Goal: Find specific page/section: Find specific page/section

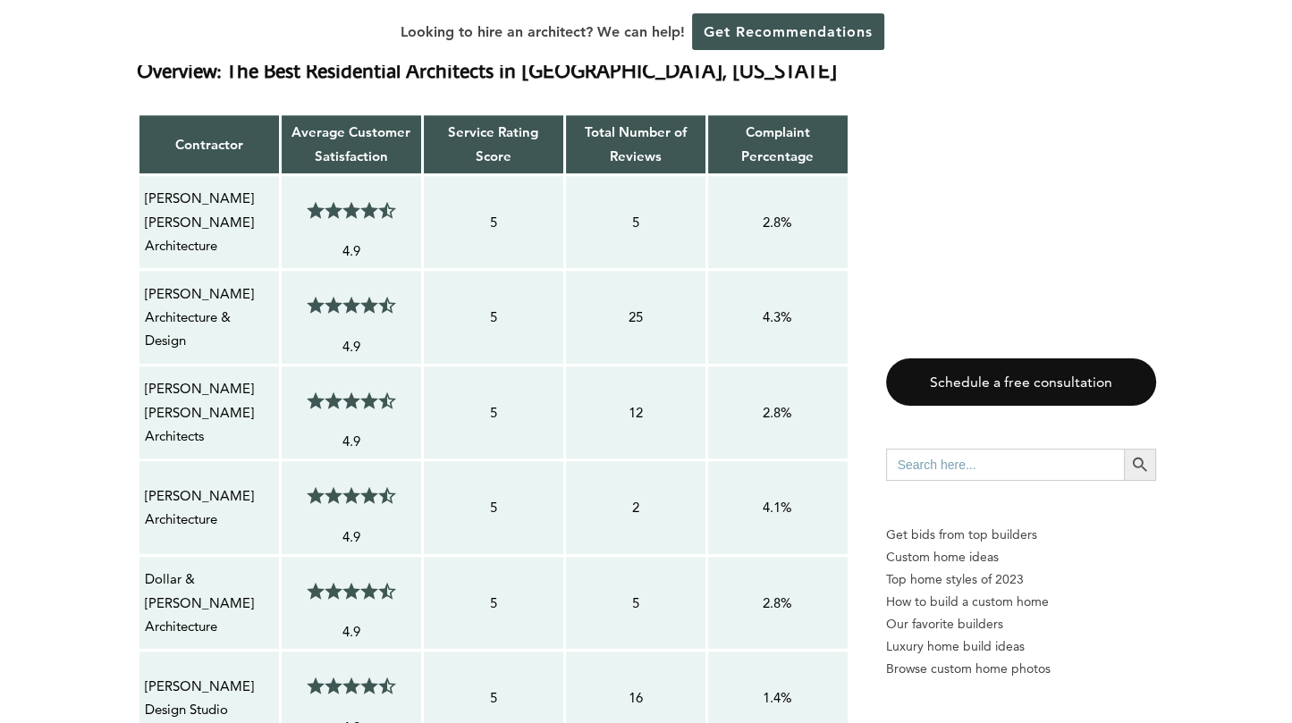
scroll to position [1430, 0]
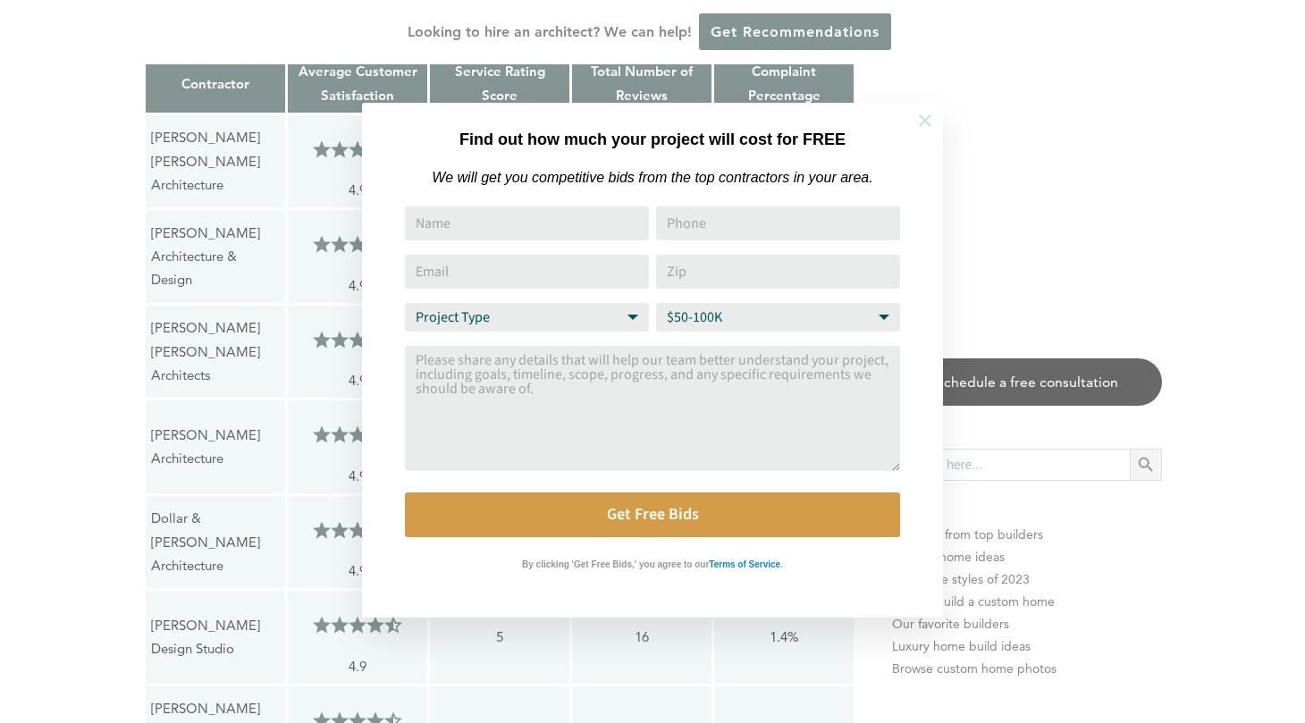
click at [931, 119] on icon at bounding box center [925, 121] width 20 height 20
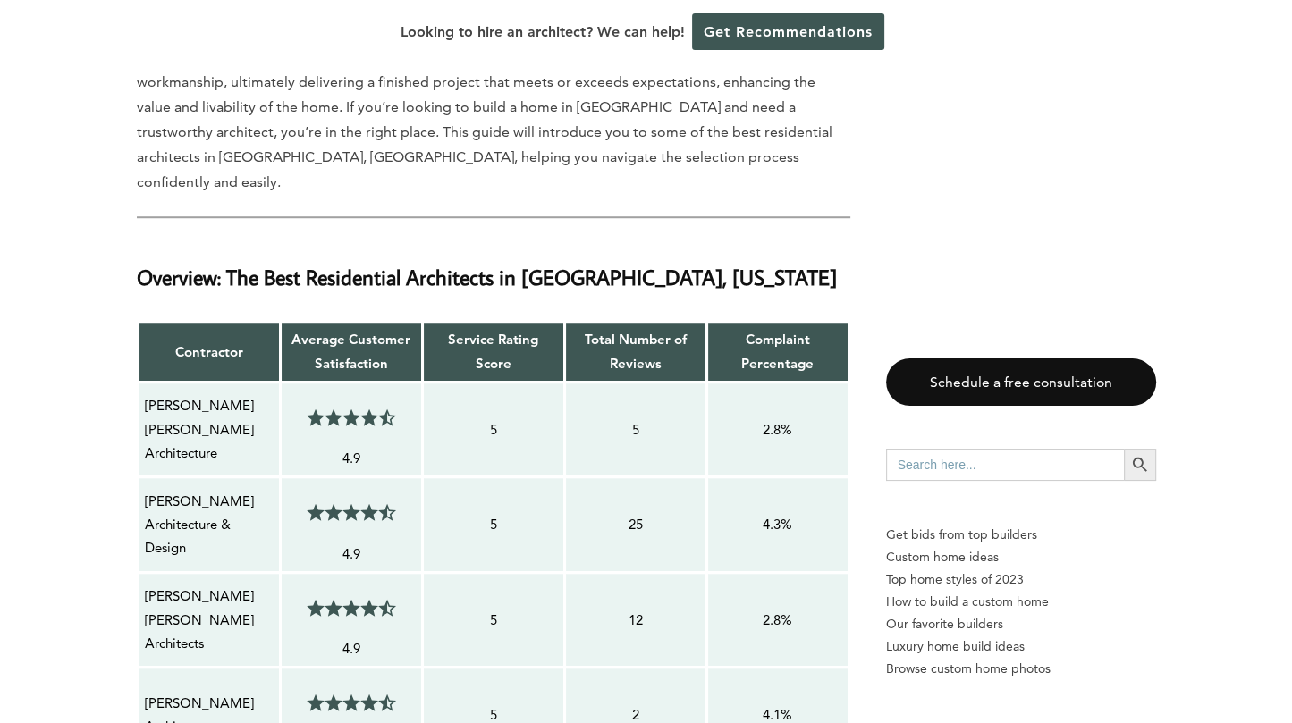
scroll to position [1341, 0]
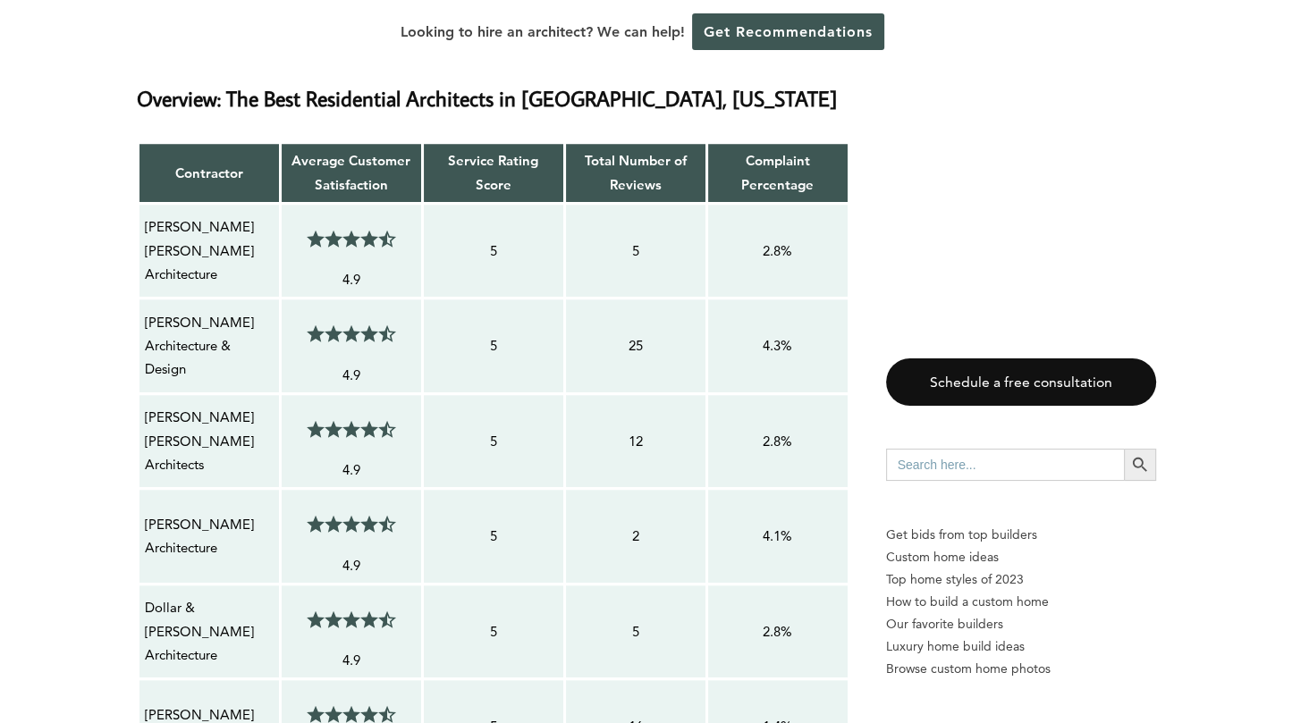
click at [168, 311] on p "[PERSON_NAME] Architecture & Design" at bounding box center [209, 346] width 129 height 71
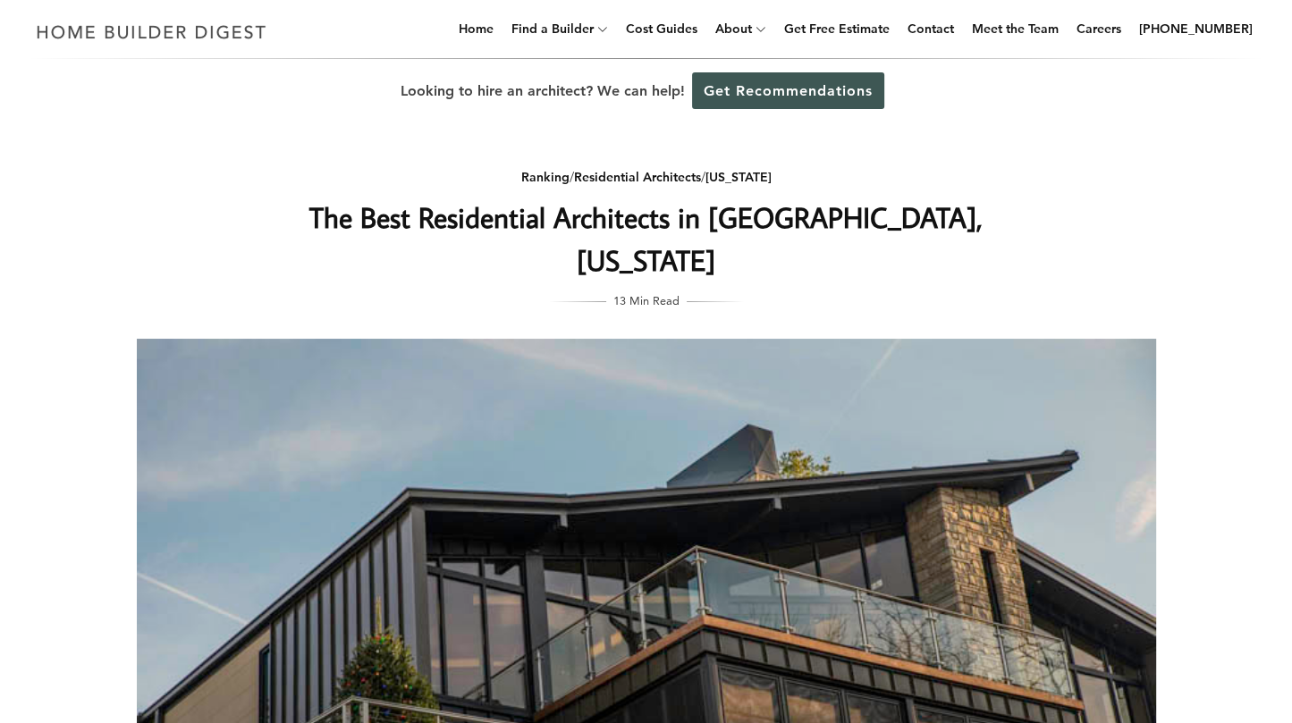
scroll to position [0, 0]
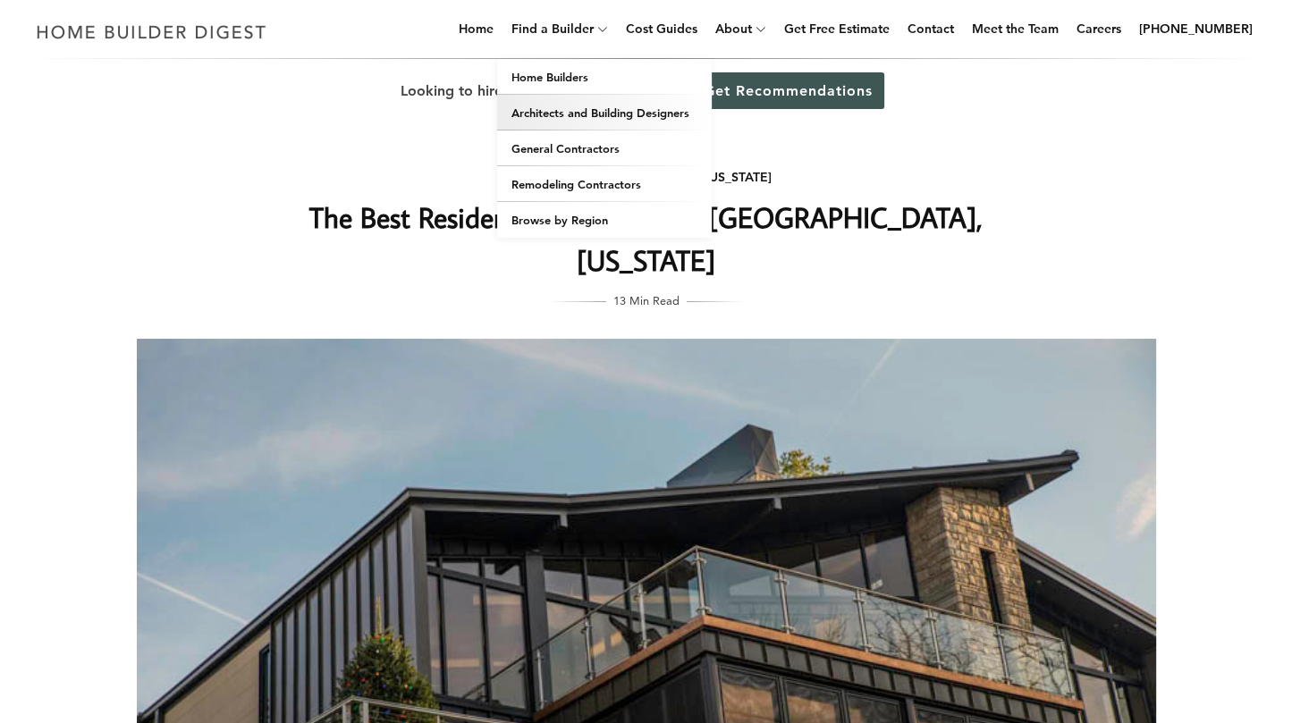
click at [630, 114] on link "Architects and Building Designers" at bounding box center [604, 113] width 215 height 36
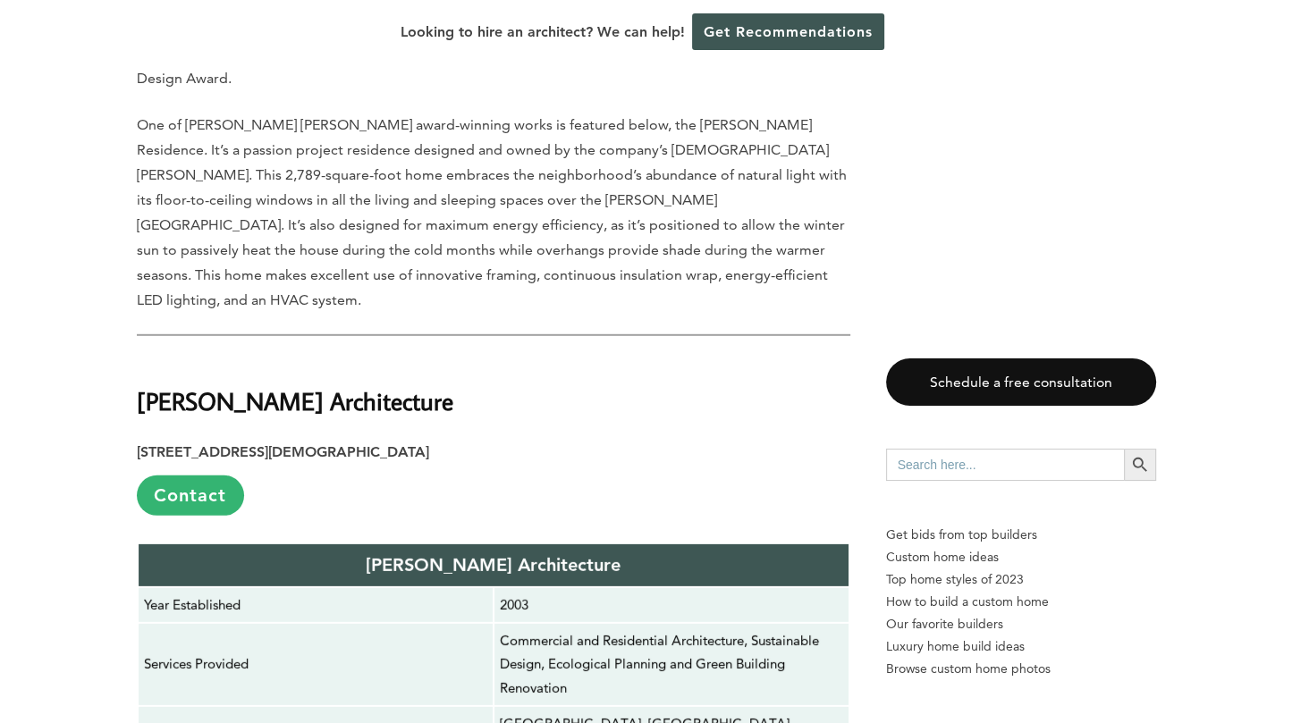
scroll to position [4916, 0]
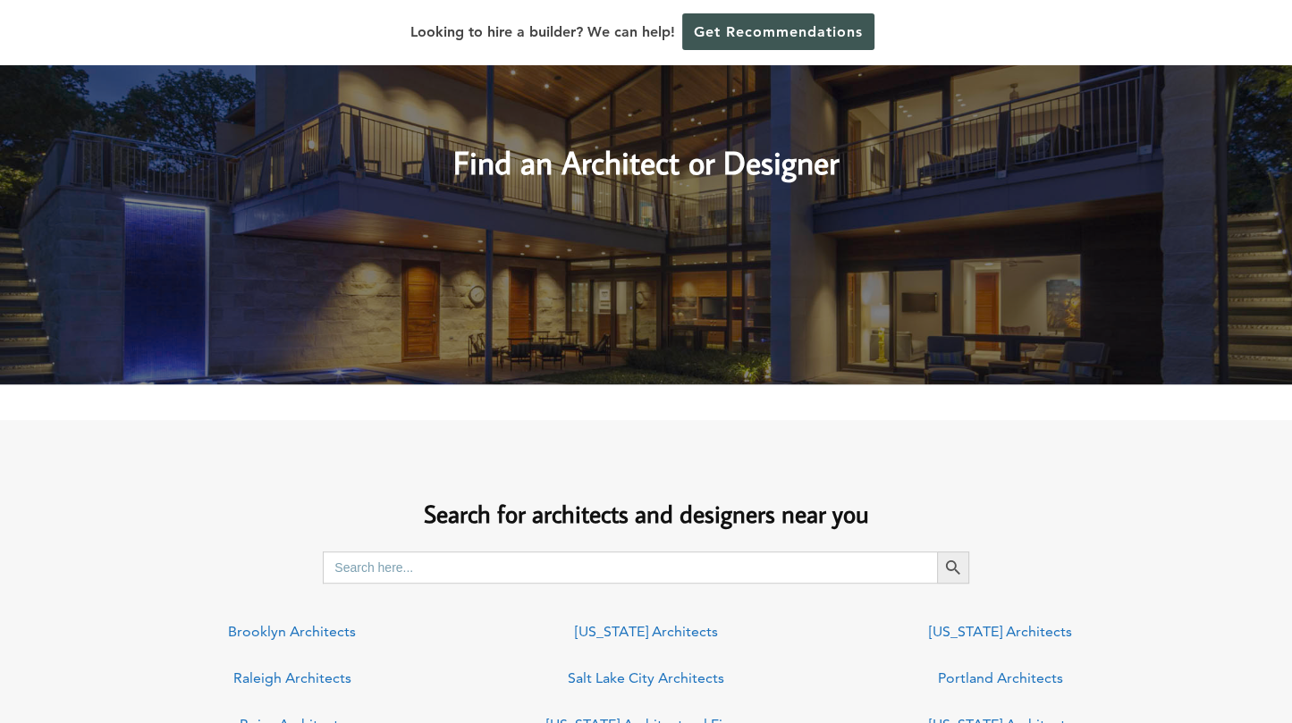
scroll to position [1073, 0]
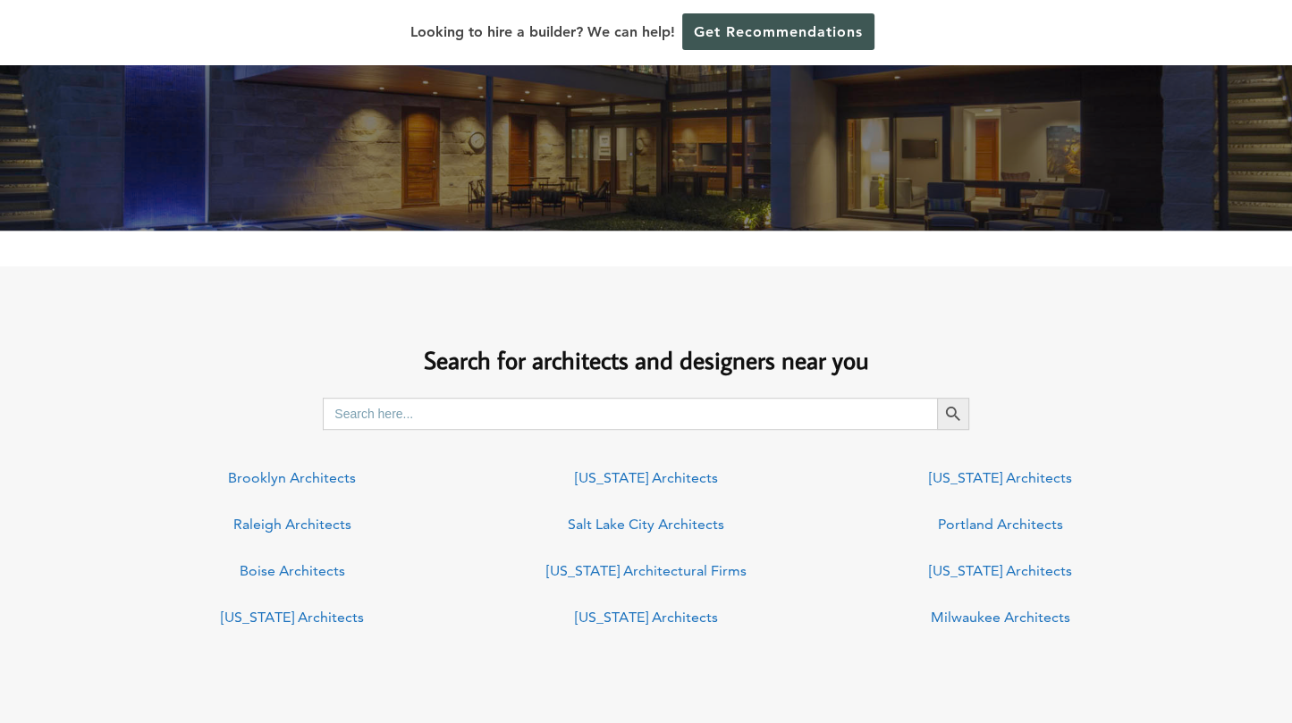
click at [478, 412] on input "Search for:" at bounding box center [630, 414] width 614 height 32
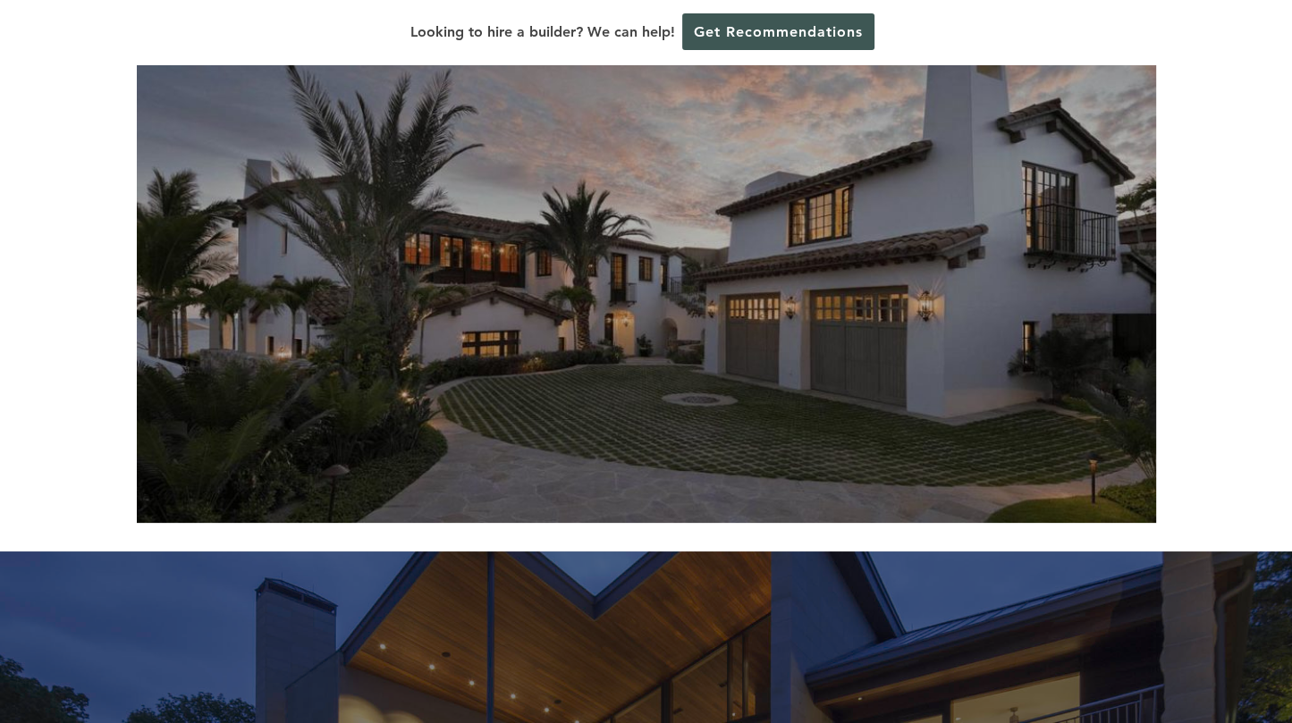
scroll to position [89, 0]
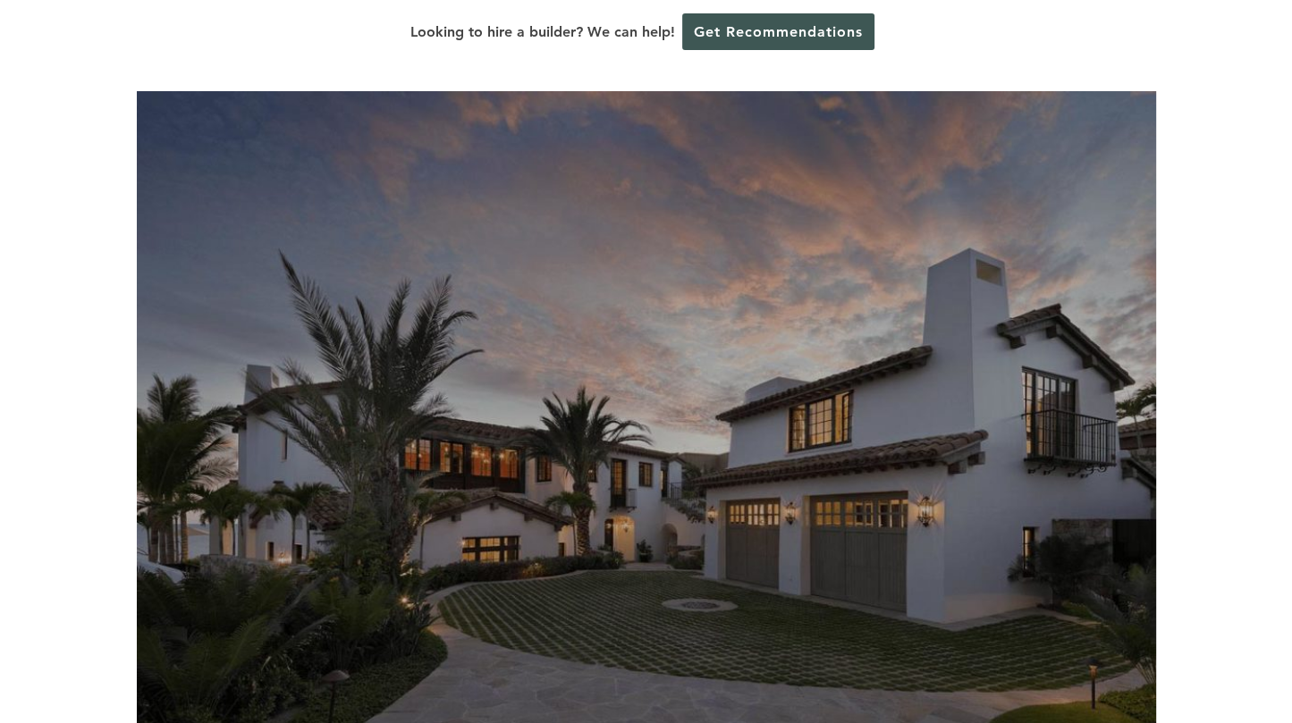
type input "[GEOGRAPHIC_DATA]"
